Goal: Transaction & Acquisition: Purchase product/service

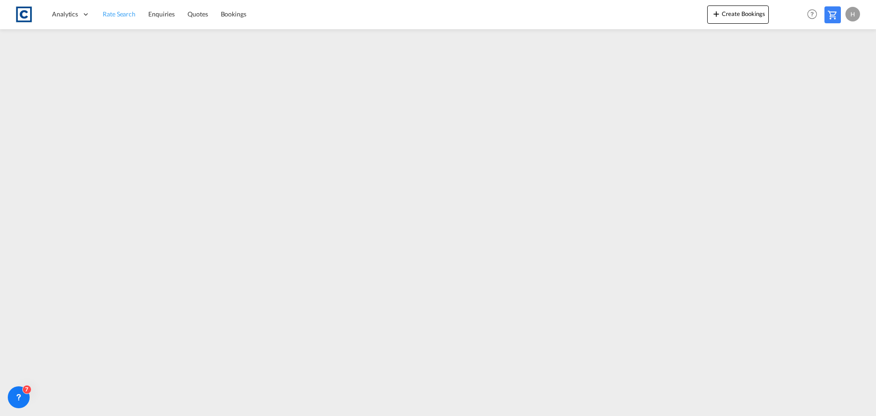
click at [112, 15] on span "Rate Search" at bounding box center [119, 14] width 33 height 8
click at [130, 17] on span "Rate Search" at bounding box center [119, 14] width 33 height 8
drag, startPoint x: 121, startPoint y: 13, endPoint x: 141, endPoint y: 27, distance: 25.2
click at [121, 13] on span "Rate Search" at bounding box center [119, 14] width 33 height 8
